Goal: Information Seeking & Learning: Learn about a topic

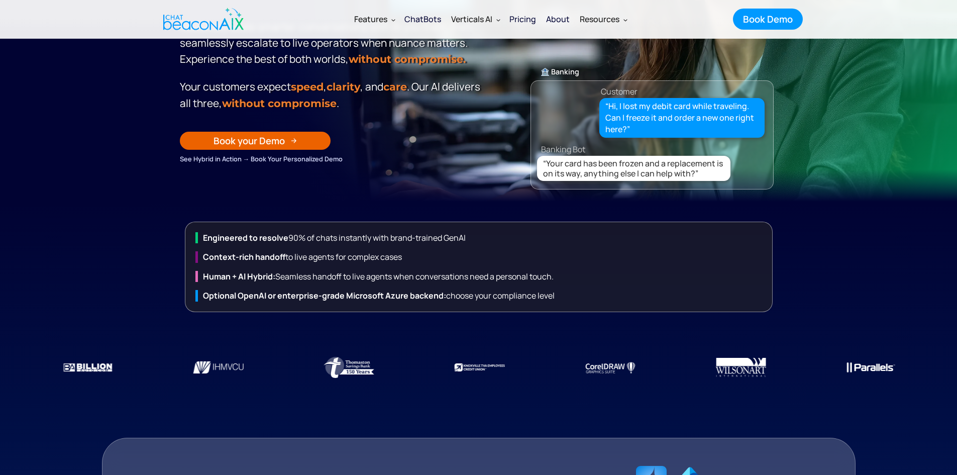
scroll to position [251, 0]
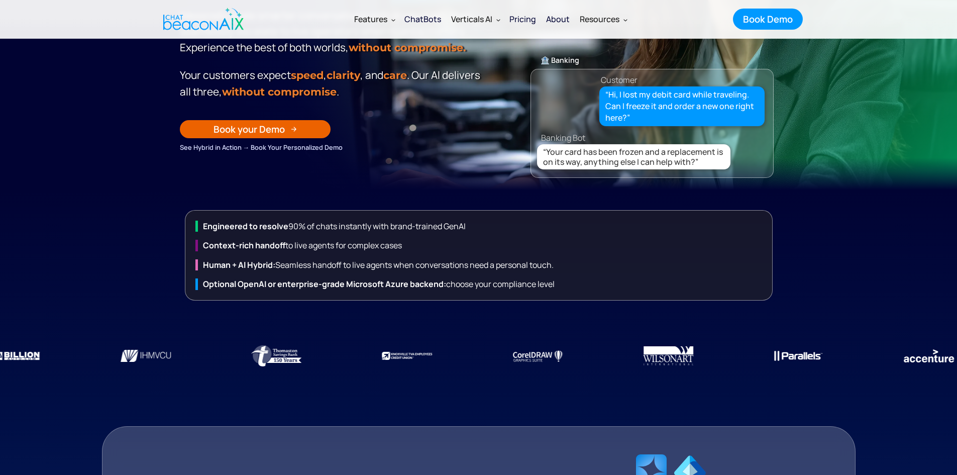
click at [215, 147] on div "See Hybrid in Action → Book Your Personalized Demo" at bounding box center [332, 147] width 304 height 11
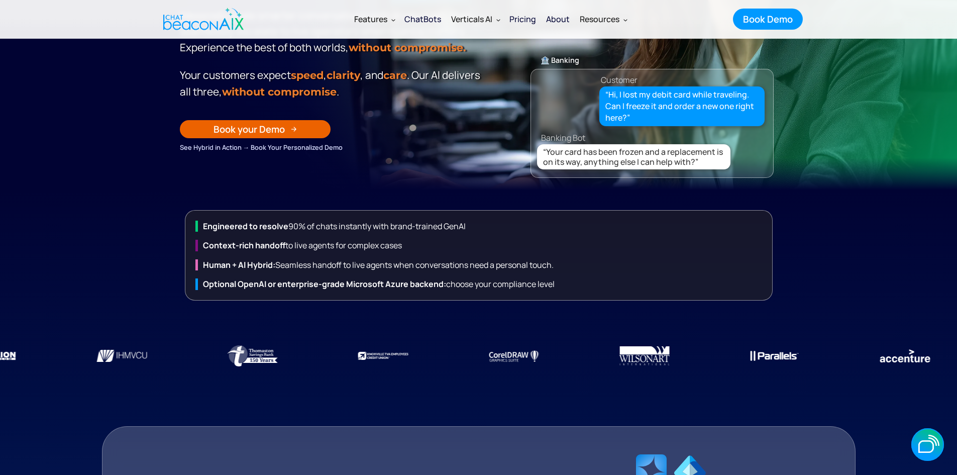
click at [286, 153] on div "See Hybrid in Action → Book Your Personalized Demo" at bounding box center [332, 147] width 304 height 11
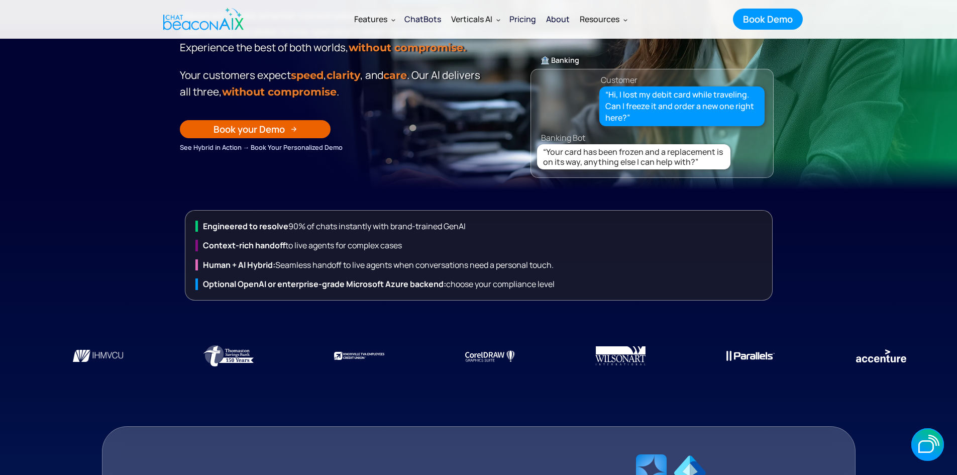
click at [286, 149] on div "See Hybrid in Action → Book Your Personalized Demo" at bounding box center [332, 147] width 304 height 11
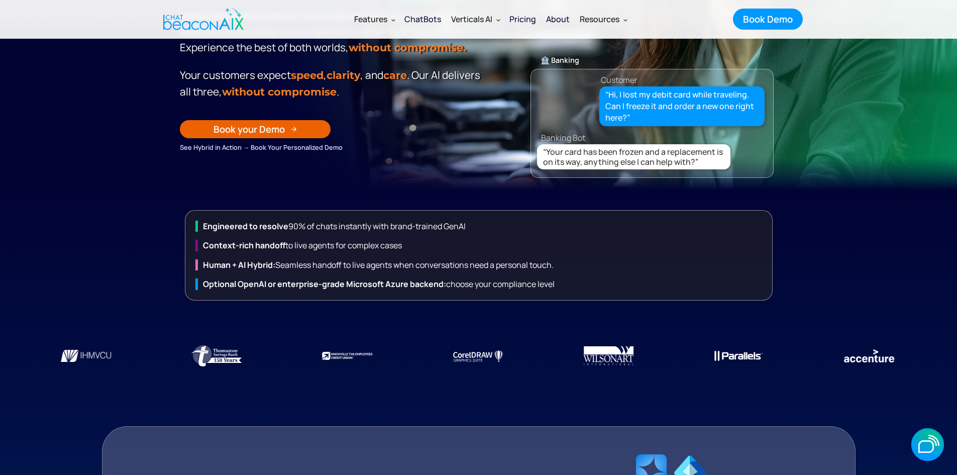
click at [206, 153] on div "See Hybrid in Action → Book Your Personalized Demo" at bounding box center [332, 147] width 304 height 11
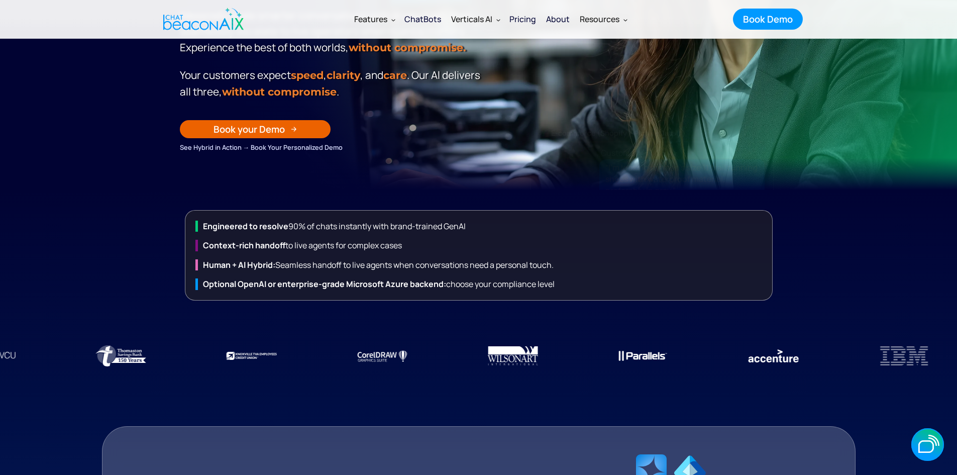
click at [427, 18] on div "ChatBots" at bounding box center [422, 19] width 37 height 14
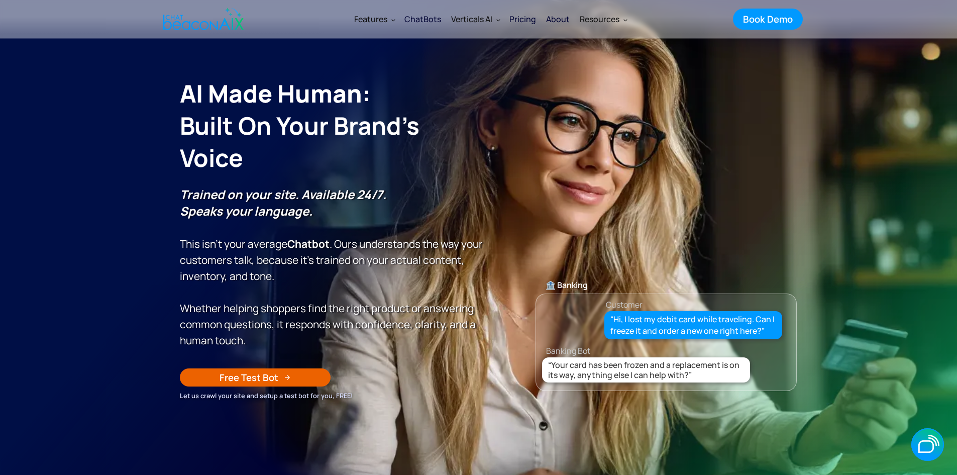
scroll to position [100, 0]
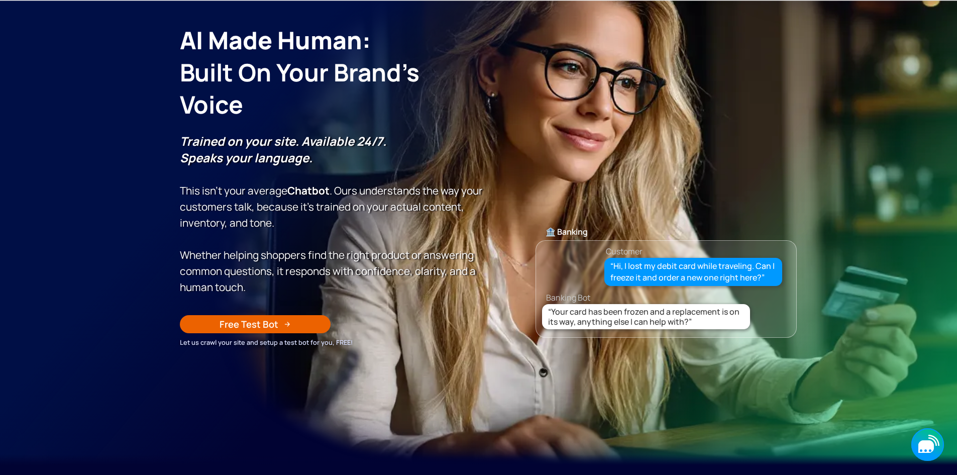
click at [935, 452] on icon "button" at bounding box center [927, 444] width 33 height 33
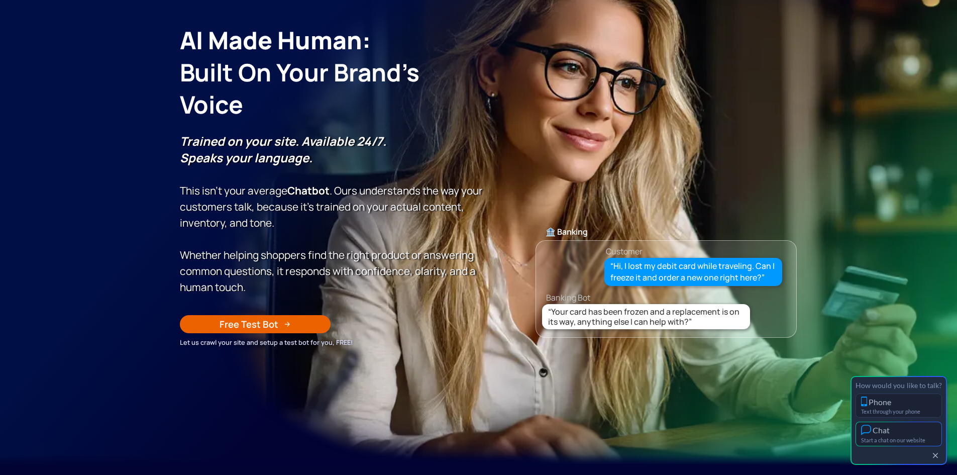
click at [892, 435] on button "Chat Start a chat on our website" at bounding box center [898, 433] width 86 height 25
